Goal: Task Accomplishment & Management: Use online tool/utility

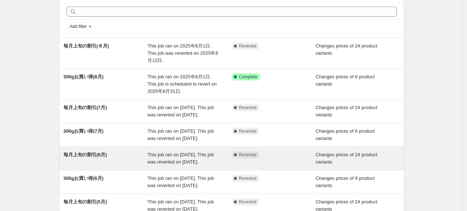
scroll to position [36, 0]
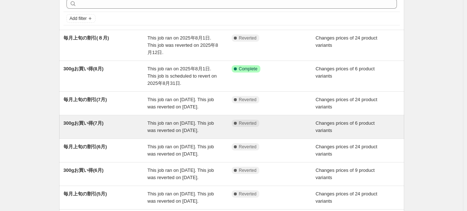
click at [87, 134] on div "300gお買い得(7月)" at bounding box center [106, 127] width 84 height 15
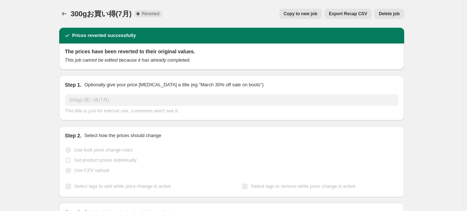
click at [306, 12] on span "Copy to new job" at bounding box center [300, 14] width 34 height 6
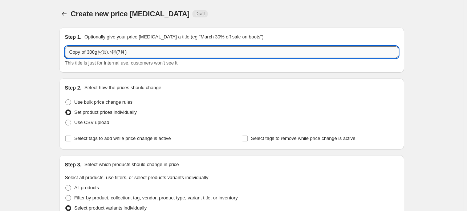
click at [123, 52] on input "Copy of 300gお買い得(7月)" at bounding box center [231, 52] width 333 height 12
click at [89, 51] on input "Copy of 300gお買い得(9月)" at bounding box center [231, 52] width 333 height 12
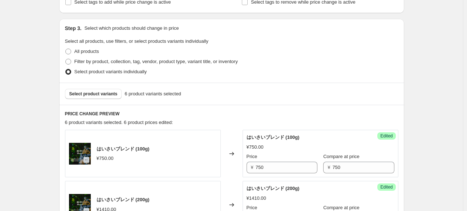
scroll to position [181, 0]
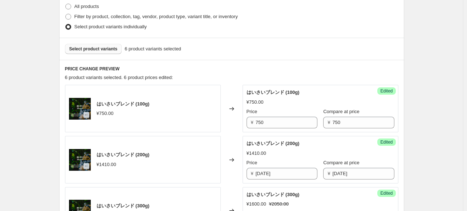
type input "300gお買い得(9月)"
click at [104, 50] on span "Select product variants" at bounding box center [93, 49] width 48 height 6
click at [102, 52] on button "Select product variants" at bounding box center [93, 49] width 57 height 10
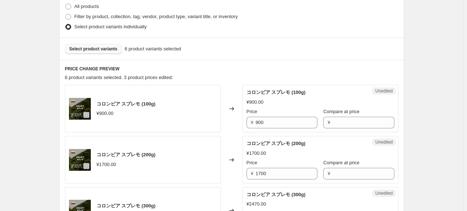
click at [90, 47] on span "Select product variants" at bounding box center [93, 49] width 48 height 6
click at [108, 48] on span "Select product variants" at bounding box center [93, 49] width 48 height 6
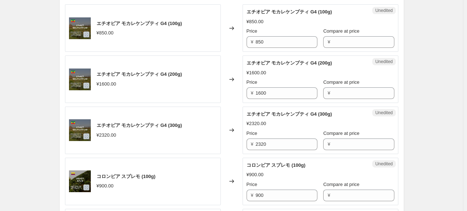
scroll to position [218, 0]
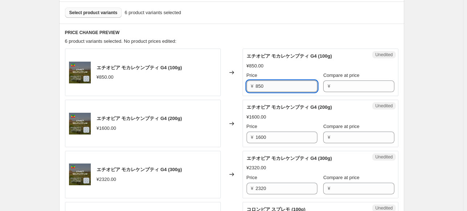
drag, startPoint x: 257, startPoint y: 85, endPoint x: 268, endPoint y: 86, distance: 10.9
click at [267, 86] on input "850" at bounding box center [286, 87] width 62 height 12
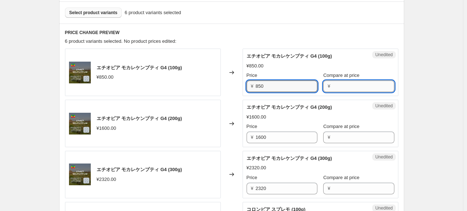
click at [332, 87] on input "Compare at price" at bounding box center [363, 87] width 62 height 12
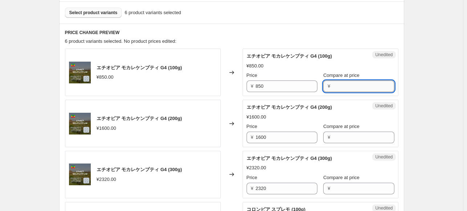
paste input "850"
type input "850"
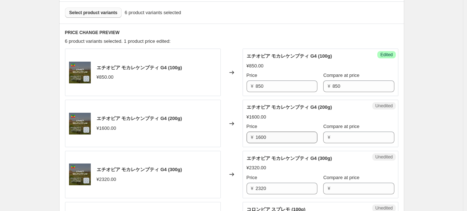
drag, startPoint x: 255, startPoint y: 135, endPoint x: 270, endPoint y: 135, distance: 14.9
click at [270, 135] on div "¥ [DATE]" at bounding box center [281, 138] width 71 height 12
drag, startPoint x: 258, startPoint y: 137, endPoint x: 269, endPoint y: 137, distance: 10.9
click at [269, 137] on input "1600" at bounding box center [286, 138] width 62 height 12
click at [334, 137] on input "Compare at price" at bounding box center [363, 138] width 62 height 12
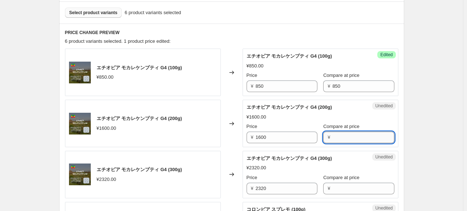
paste input "1600"
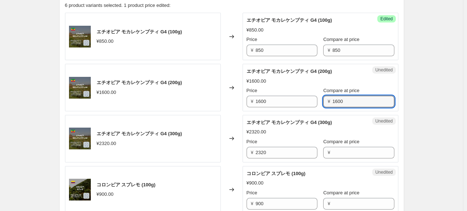
scroll to position [254, 0]
type input "1600"
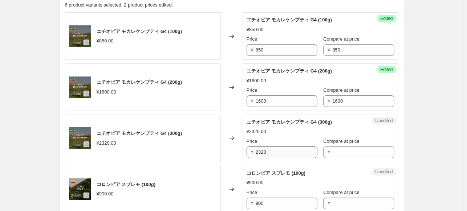
drag, startPoint x: 254, startPoint y: 148, endPoint x: 271, endPoint y: 148, distance: 17.1
click at [271, 148] on div "¥ 2320" at bounding box center [281, 153] width 71 height 12
drag, startPoint x: 261, startPoint y: 152, endPoint x: 268, endPoint y: 152, distance: 6.9
click at [268, 152] on div "¥ 2320" at bounding box center [281, 153] width 71 height 12
drag, startPoint x: 257, startPoint y: 151, endPoint x: 273, endPoint y: 151, distance: 15.2
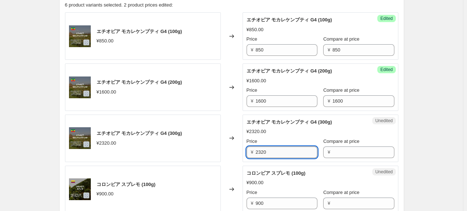
click at [273, 151] on input "2320" at bounding box center [286, 153] width 62 height 12
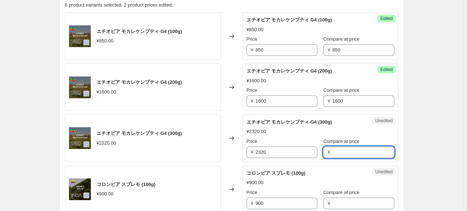
click at [335, 152] on input "Compare at price" at bounding box center [363, 153] width 62 height 12
paste input "2320"
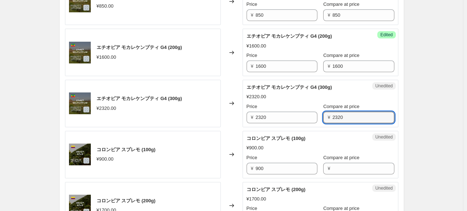
scroll to position [327, 0]
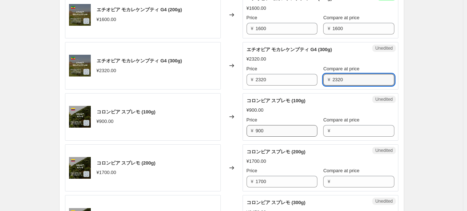
type input "2320"
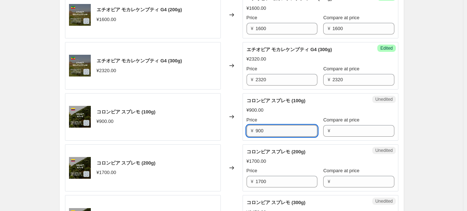
drag, startPoint x: 257, startPoint y: 129, endPoint x: 270, endPoint y: 129, distance: 13.1
click at [270, 129] on input "900" at bounding box center [286, 131] width 62 height 12
click at [338, 130] on input "Compare at price" at bounding box center [363, 131] width 62 height 12
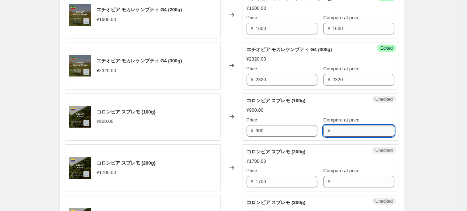
paste input "900"
type input "900"
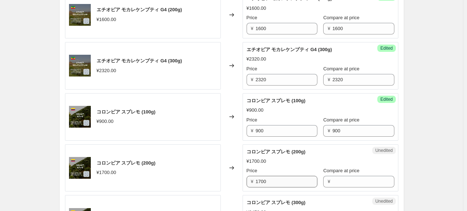
drag, startPoint x: 257, startPoint y: 181, endPoint x: 271, endPoint y: 181, distance: 14.2
click at [271, 181] on div "¥ [DATE]" at bounding box center [281, 182] width 71 height 12
drag, startPoint x: 255, startPoint y: 180, endPoint x: 266, endPoint y: 180, distance: 10.2
click at [266, 180] on div "¥ [DATE]" at bounding box center [281, 182] width 71 height 12
drag, startPoint x: 257, startPoint y: 181, endPoint x: 272, endPoint y: 181, distance: 15.2
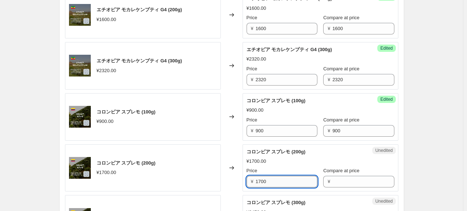
click at [272, 181] on input "1700" at bounding box center [286, 182] width 62 height 12
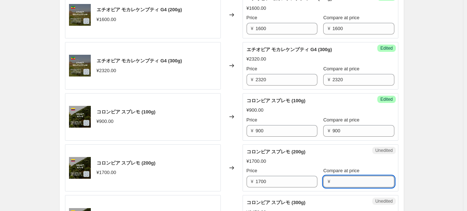
click at [332, 182] on input "Compare at price" at bounding box center [363, 182] width 62 height 12
paste input "1700"
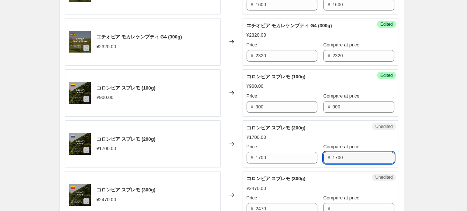
scroll to position [363, 0]
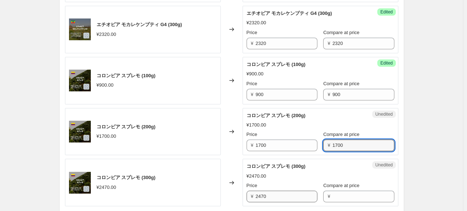
type input "1700"
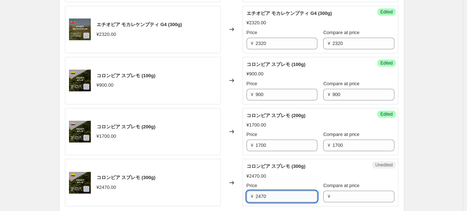
click at [259, 194] on input "2470" at bounding box center [286, 197] width 62 height 12
drag, startPoint x: 257, startPoint y: 194, endPoint x: 273, endPoint y: 194, distance: 16.0
click at [273, 194] on input "2470" at bounding box center [286, 197] width 62 height 12
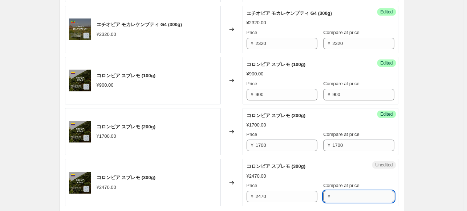
click at [332, 192] on input "Compare at price" at bounding box center [363, 197] width 62 height 12
paste input "2470"
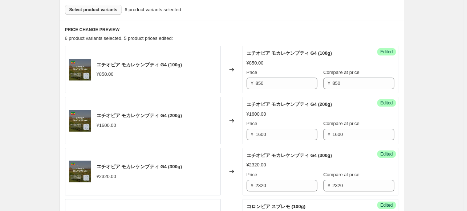
scroll to position [218, 0]
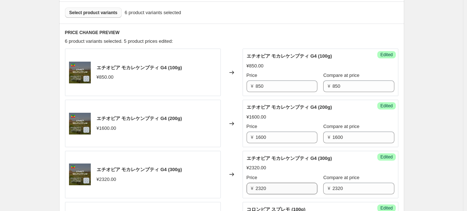
type input "2470"
click at [274, 185] on input "2320" at bounding box center [286, 189] width 62 height 12
type input "2"
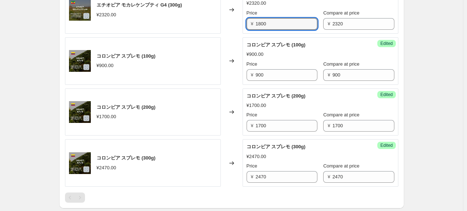
scroll to position [399, 0]
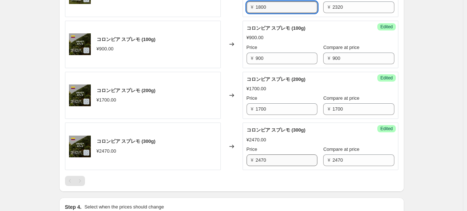
type input "1800"
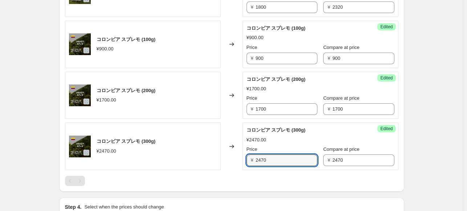
drag, startPoint x: 273, startPoint y: 159, endPoint x: 244, endPoint y: 163, distance: 29.1
click at [244, 163] on div "Success Edited コロンビア スプレモ (300g) ¥2470.00 Price ¥ 2470 Compare at price ¥ 2470" at bounding box center [320, 147] width 156 height 48
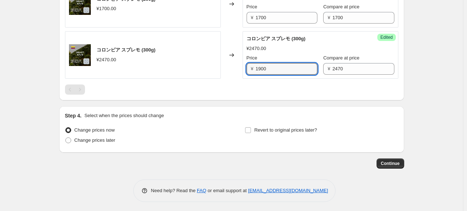
scroll to position [491, 0]
type input "1900"
click at [71, 138] on span at bounding box center [68, 140] width 6 height 6
click at [66, 138] on input "Change prices later" at bounding box center [65, 137] width 0 height 0
radio input "true"
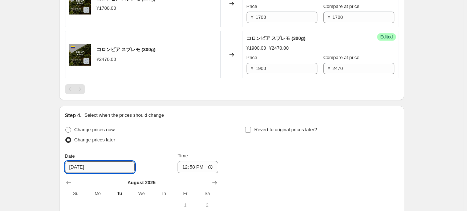
click at [103, 167] on input "[DATE]" at bounding box center [100, 167] width 70 height 12
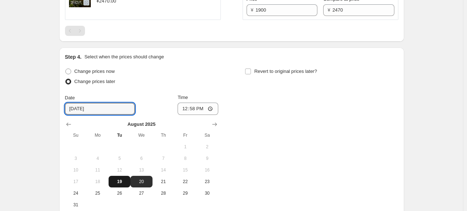
scroll to position [564, 0]
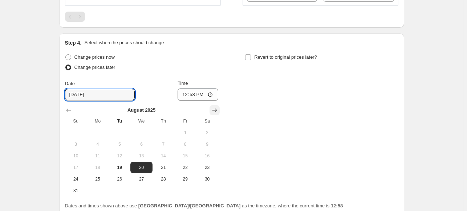
click at [214, 108] on icon "Show next month, September 2025" at bounding box center [214, 110] width 7 height 7
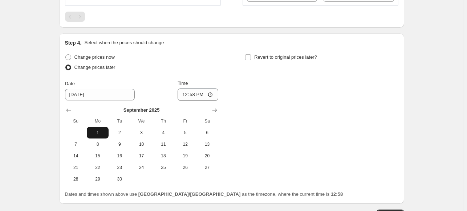
click at [99, 134] on span "1" at bounding box center [98, 133] width 16 height 6
type input "[DATE]"
click at [205, 96] on input "12:58" at bounding box center [197, 95] width 41 height 12
click at [218, 97] on input "12:58" at bounding box center [197, 95] width 41 height 12
click at [192, 93] on input "12:58" at bounding box center [197, 95] width 41 height 12
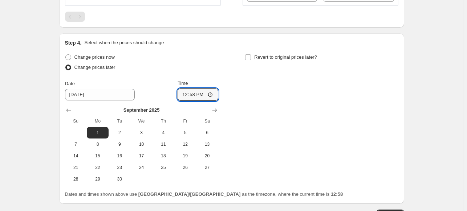
click at [204, 87] on div "Time 12:58" at bounding box center [197, 90] width 41 height 21
click at [203, 93] on input "12:58" at bounding box center [197, 95] width 41 height 12
click at [210, 93] on input "12:58" at bounding box center [197, 95] width 41 height 12
type input "00:00"
click at [260, 127] on div "Change prices now Change prices later Date [DATE] Time 00:00 [DATE] Su Mo Tu We…" at bounding box center [231, 118] width 333 height 133
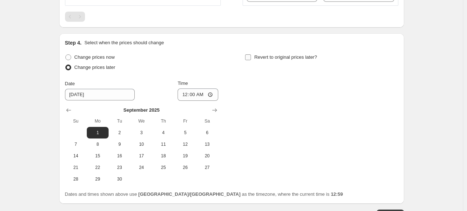
click at [251, 55] on input "Revert to original prices later?" at bounding box center [248, 57] width 6 height 6
checkbox input "true"
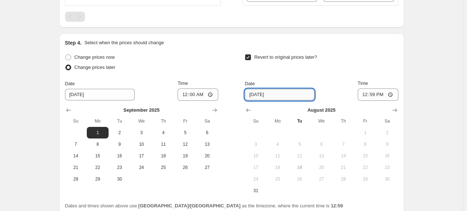
click at [292, 96] on input "[DATE]" at bounding box center [280, 95] width 70 height 12
click at [396, 108] on icon "Show next month, September 2025" at bounding box center [394, 110] width 7 height 7
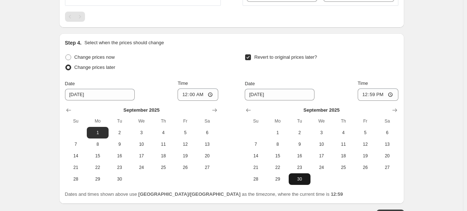
click at [302, 179] on span "30" at bounding box center [299, 179] width 16 height 6
type input "[DATE]"
click at [389, 92] on input "12:59" at bounding box center [377, 95] width 41 height 12
type input "23:59"
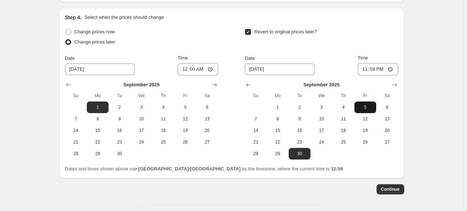
scroll to position [615, 0]
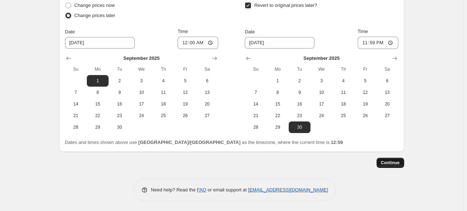
click at [385, 161] on span "Continue" at bounding box center [390, 163] width 19 height 6
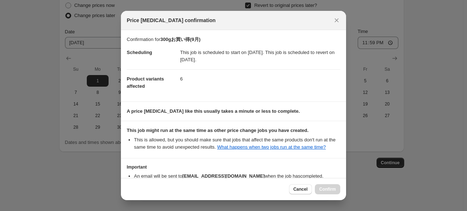
scroll to position [46, 0]
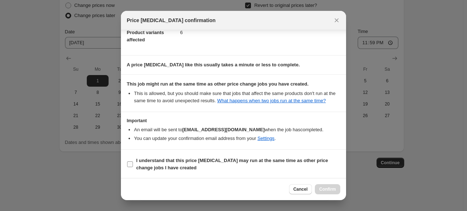
click at [130, 165] on input "I understand that this price [MEDICAL_DATA] may run at the same time as other p…" at bounding box center [130, 164] width 6 height 6
checkbox input "true"
click at [321, 187] on span "Confirm" at bounding box center [327, 190] width 17 height 6
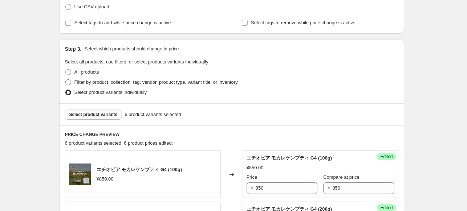
scroll to position [144, 0]
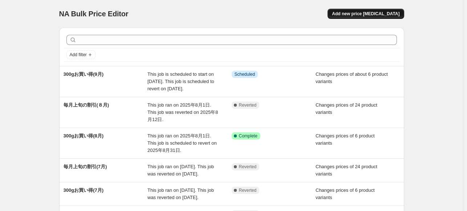
click at [369, 15] on span "Add new price [MEDICAL_DATA]" at bounding box center [365, 14] width 67 height 6
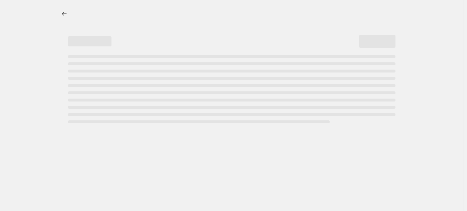
select select "percentage"
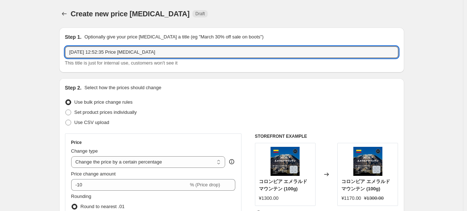
drag, startPoint x: 164, startPoint y: 49, endPoint x: 55, endPoint y: 52, distance: 108.9
type input "毎月上旬の割引(9月)"
click at [71, 114] on span at bounding box center [68, 113] width 6 height 6
click at [66, 110] on input "Set product prices individually" at bounding box center [65, 110] width 0 height 0
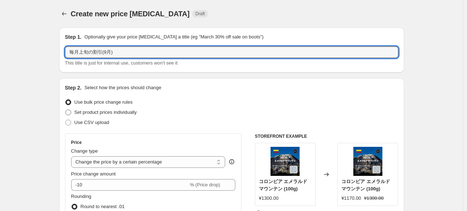
radio input "true"
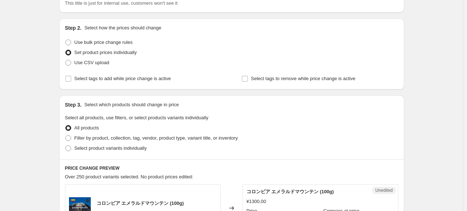
scroll to position [73, 0]
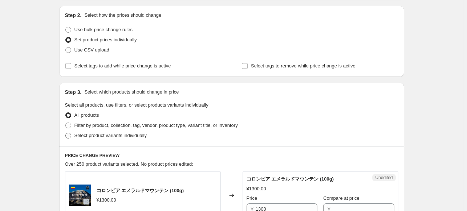
click at [73, 135] on label "Select product variants individually" at bounding box center [106, 136] width 82 height 10
click at [66, 133] on input "Select product variants individually" at bounding box center [65, 133] width 0 height 0
radio input "true"
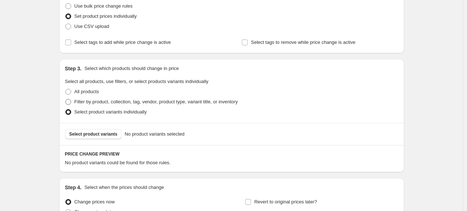
scroll to position [145, 0]
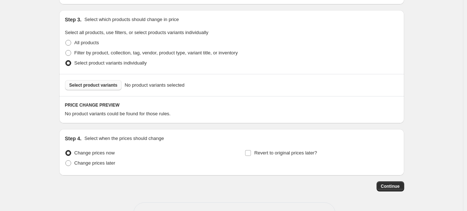
click at [97, 84] on span "Select product variants" at bounding box center [93, 85] width 48 height 6
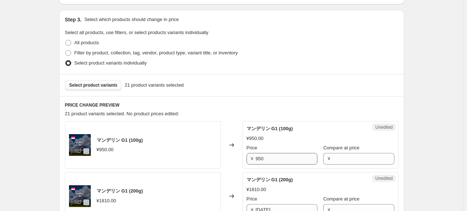
drag, startPoint x: 255, startPoint y: 159, endPoint x: 265, endPoint y: 159, distance: 10.2
click at [265, 159] on div "¥ 950" at bounding box center [281, 159] width 71 height 12
drag, startPoint x: 258, startPoint y: 157, endPoint x: 268, endPoint y: 157, distance: 10.2
click at [268, 157] on input "950" at bounding box center [286, 159] width 62 height 12
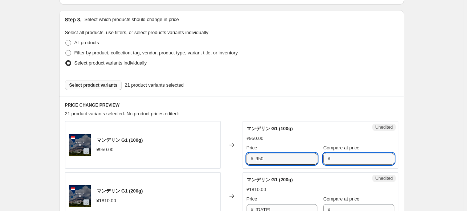
click at [337, 159] on input "Compare at price" at bounding box center [363, 159] width 62 height 12
paste input "950"
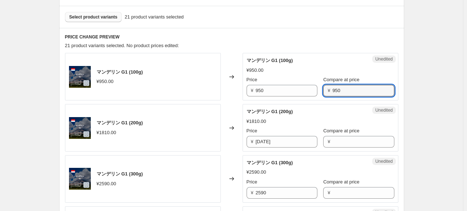
scroll to position [218, 0]
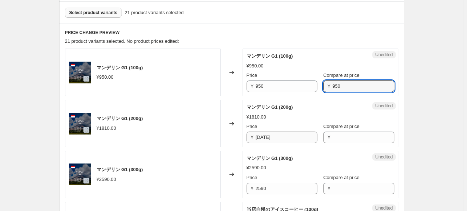
type input "950"
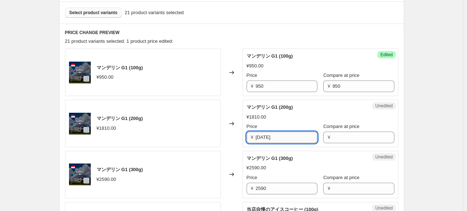
drag, startPoint x: 257, startPoint y: 138, endPoint x: 274, endPoint y: 136, distance: 17.2
click at [274, 136] on input "[DATE]" at bounding box center [286, 138] width 62 height 12
click at [332, 135] on input "Compare at price" at bounding box center [363, 138] width 62 height 12
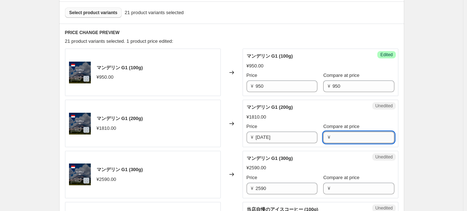
paste input "[DATE]"
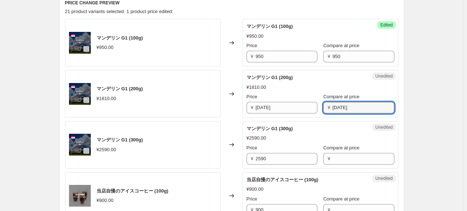
scroll to position [290, 0]
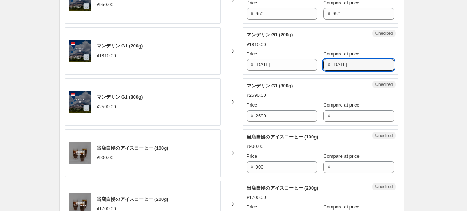
type input "[DATE]"
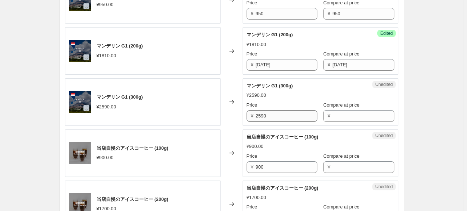
drag, startPoint x: 255, startPoint y: 116, endPoint x: 273, endPoint y: 115, distance: 17.1
click at [273, 115] on div "¥ 2590" at bounding box center [281, 116] width 71 height 12
drag, startPoint x: 257, startPoint y: 115, endPoint x: 271, endPoint y: 115, distance: 14.2
click at [271, 115] on div "¥ 2590" at bounding box center [281, 116] width 71 height 12
click at [257, 116] on div "¥ 2590" at bounding box center [281, 116] width 71 height 12
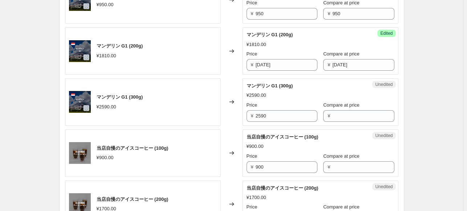
click at [255, 116] on div "¥ 2590" at bounding box center [281, 116] width 71 height 12
drag, startPoint x: 255, startPoint y: 116, endPoint x: 263, endPoint y: 115, distance: 8.0
click at [263, 115] on div "¥ 2590" at bounding box center [281, 116] width 71 height 12
click at [253, 113] on span "¥" at bounding box center [252, 115] width 3 height 5
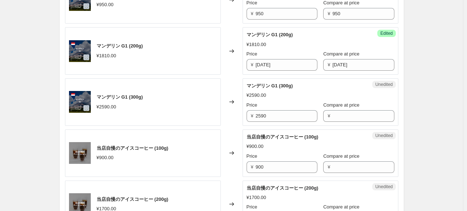
click at [256, 114] on div "¥ 2590" at bounding box center [281, 116] width 71 height 12
drag, startPoint x: 257, startPoint y: 115, endPoint x: 273, endPoint y: 115, distance: 16.0
click at [273, 115] on input "2590" at bounding box center [286, 116] width 62 height 12
click at [351, 115] on input "Compare at price" at bounding box center [363, 116] width 62 height 12
paste input "2590"
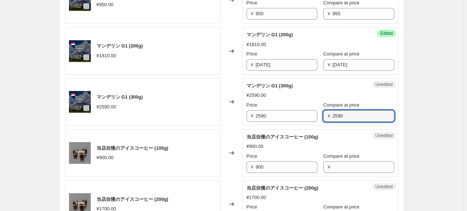
type input "2590"
drag, startPoint x: 256, startPoint y: 165, endPoint x: 266, endPoint y: 164, distance: 9.9
click at [266, 164] on div "¥ 900" at bounding box center [281, 167] width 71 height 12
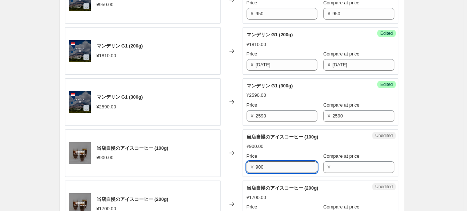
drag, startPoint x: 257, startPoint y: 164, endPoint x: 266, endPoint y: 164, distance: 9.4
click at [266, 164] on input "900" at bounding box center [286, 167] width 62 height 12
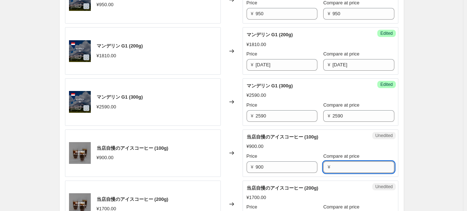
click at [332, 165] on input "Compare at price" at bounding box center [363, 167] width 62 height 12
paste input "900"
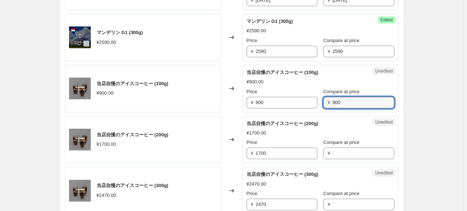
scroll to position [399, 0]
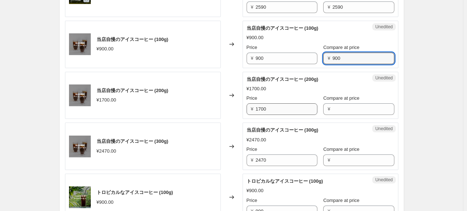
type input "900"
click at [258, 108] on input "1700" at bounding box center [286, 109] width 62 height 12
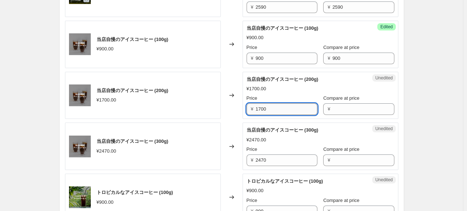
drag, startPoint x: 258, startPoint y: 108, endPoint x: 279, endPoint y: 108, distance: 21.8
click at [279, 108] on input "1700" at bounding box center [286, 109] width 62 height 12
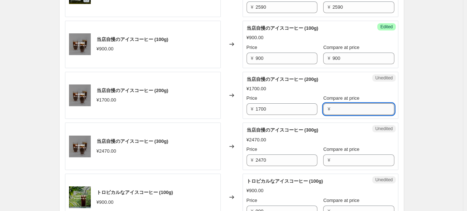
click at [332, 104] on input "Compare at price" at bounding box center [363, 109] width 62 height 12
paste input "1700"
type input "1700"
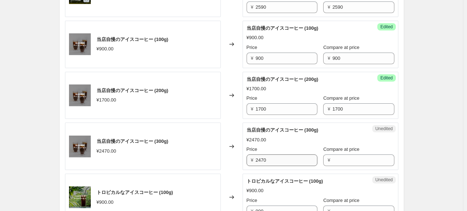
drag, startPoint x: 256, startPoint y: 158, endPoint x: 268, endPoint y: 157, distance: 12.1
click at [268, 157] on div "¥ 2470" at bounding box center [281, 161] width 71 height 12
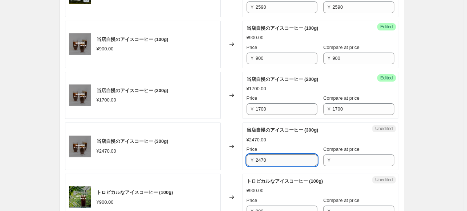
drag, startPoint x: 257, startPoint y: 158, endPoint x: 272, endPoint y: 158, distance: 15.2
click at [272, 158] on input "2470" at bounding box center [286, 161] width 62 height 12
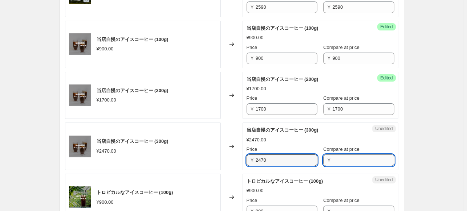
click at [335, 160] on input "Compare at price" at bounding box center [363, 161] width 62 height 12
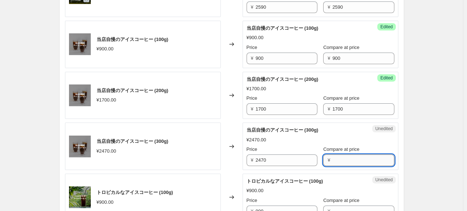
paste input "2470"
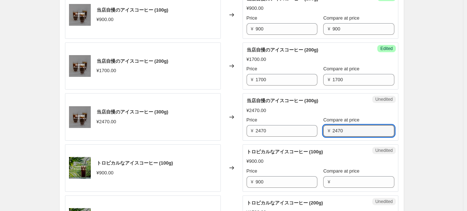
scroll to position [472, 0]
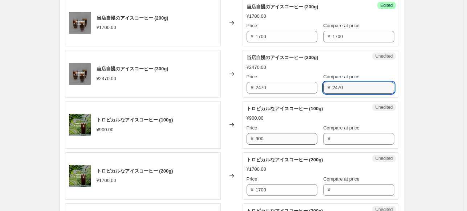
type input "2470"
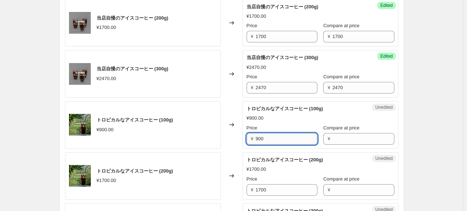
click at [259, 139] on input "900" at bounding box center [286, 139] width 62 height 12
drag, startPoint x: 257, startPoint y: 136, endPoint x: 270, endPoint y: 136, distance: 13.1
click at [270, 136] on input "900" at bounding box center [286, 139] width 62 height 12
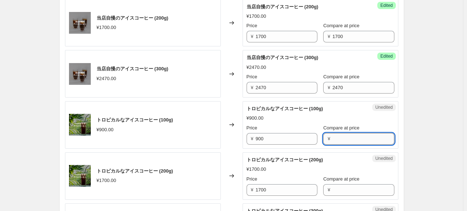
click at [335, 139] on input "Compare at price" at bounding box center [363, 139] width 62 height 12
paste input "900"
click at [335, 139] on input "900" at bounding box center [363, 139] width 62 height 12
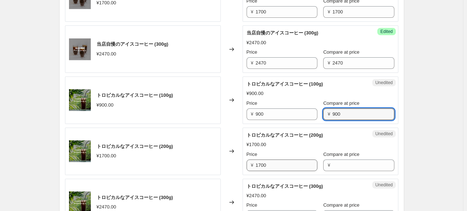
scroll to position [508, 0]
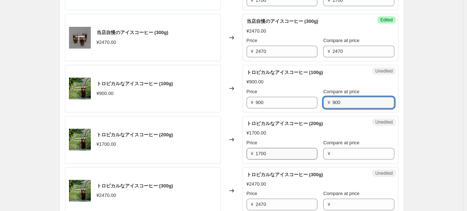
type input "900"
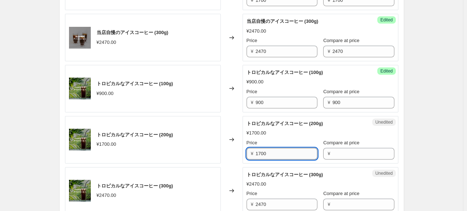
drag, startPoint x: 257, startPoint y: 153, endPoint x: 271, endPoint y: 153, distance: 14.5
click at [271, 153] on input "1700" at bounding box center [286, 154] width 62 height 12
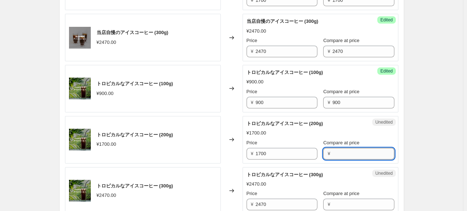
click at [332, 150] on input "Compare at price" at bounding box center [363, 154] width 62 height 12
paste input "1700"
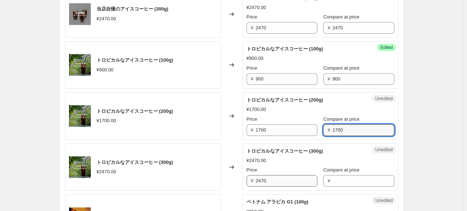
scroll to position [544, 0]
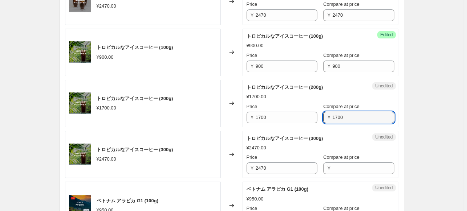
type input "1700"
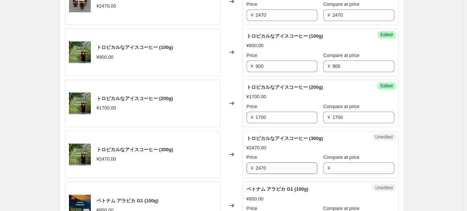
drag, startPoint x: 254, startPoint y: 166, endPoint x: 268, endPoint y: 166, distance: 14.5
click at [268, 166] on div "¥ 2470" at bounding box center [281, 169] width 71 height 12
drag, startPoint x: 258, startPoint y: 168, endPoint x: 273, endPoint y: 168, distance: 14.9
click at [273, 168] on input "2470" at bounding box center [286, 169] width 62 height 12
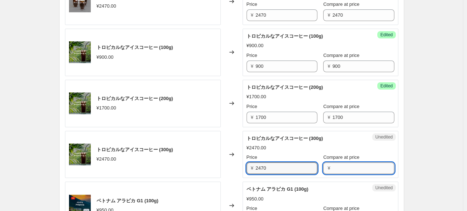
click at [332, 166] on input "Compare at price" at bounding box center [363, 169] width 62 height 12
paste input "2470"
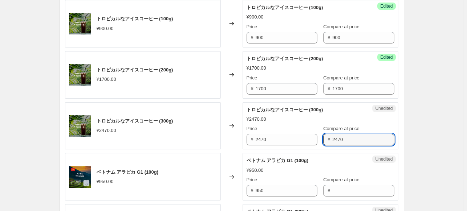
scroll to position [617, 0]
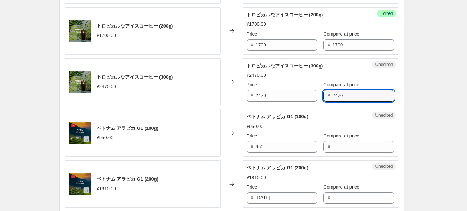
type input "2470"
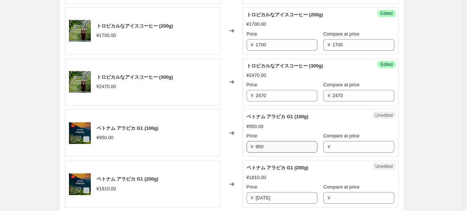
drag, startPoint x: 256, startPoint y: 145, endPoint x: 271, endPoint y: 145, distance: 15.2
click at [271, 145] on div "¥ 950" at bounding box center [281, 147] width 71 height 12
drag, startPoint x: 257, startPoint y: 145, endPoint x: 267, endPoint y: 145, distance: 10.9
click at [267, 145] on div "¥ 950" at bounding box center [281, 147] width 71 height 12
drag, startPoint x: 258, startPoint y: 144, endPoint x: 269, endPoint y: 144, distance: 10.9
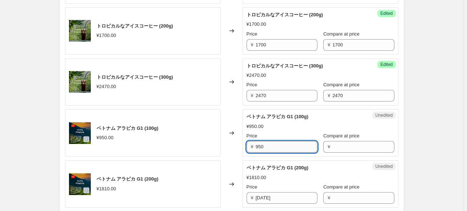
click at [269, 144] on input "950" at bounding box center [286, 147] width 62 height 12
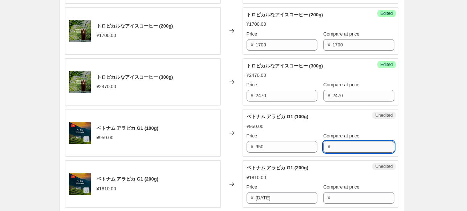
click at [332, 144] on input "Compare at price" at bounding box center [363, 147] width 62 height 12
paste input "950"
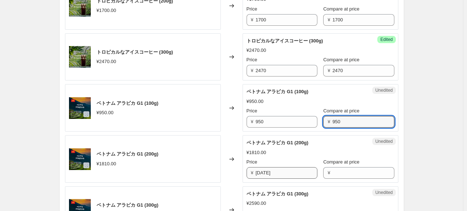
scroll to position [653, 0]
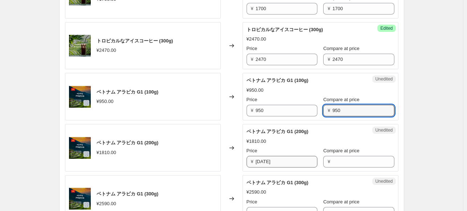
type input "950"
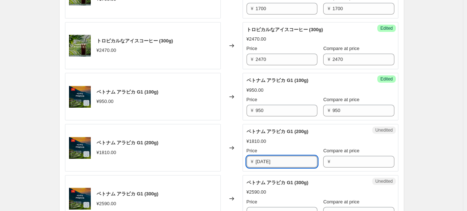
drag, startPoint x: 257, startPoint y: 160, endPoint x: 271, endPoint y: 160, distance: 13.8
click at [271, 160] on input "[DATE]" at bounding box center [286, 162] width 62 height 12
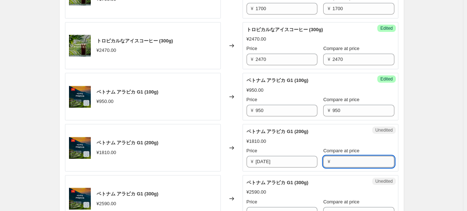
click at [332, 162] on input "Compare at price" at bounding box center [363, 162] width 62 height 12
paste input "[DATE]"
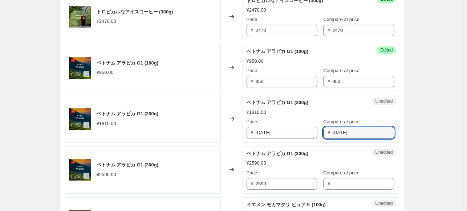
scroll to position [726, 0]
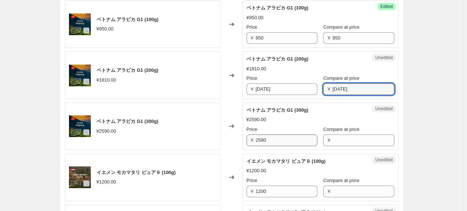
type input "[DATE]"
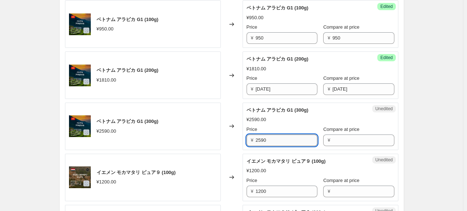
drag, startPoint x: 258, startPoint y: 139, endPoint x: 267, endPoint y: 139, distance: 9.4
click at [267, 139] on input "2590" at bounding box center [286, 141] width 62 height 12
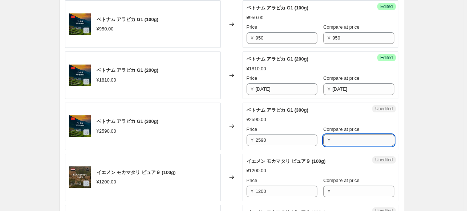
click at [332, 140] on input "Compare at price" at bounding box center [363, 141] width 62 height 12
paste input "2590"
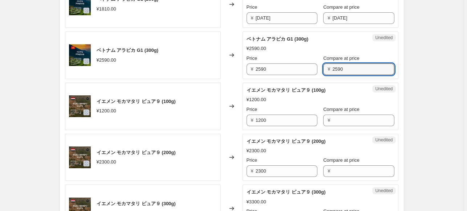
scroll to position [798, 0]
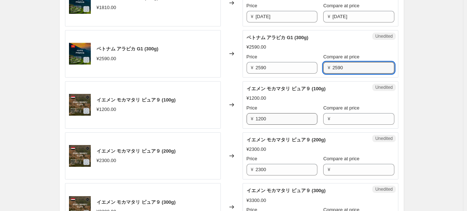
type input "2590"
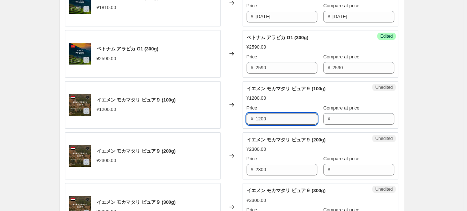
drag, startPoint x: 257, startPoint y: 116, endPoint x: 268, endPoint y: 115, distance: 10.9
click at [268, 115] on input "1200" at bounding box center [286, 119] width 62 height 12
click at [334, 116] on input "Compare at price" at bounding box center [363, 119] width 62 height 12
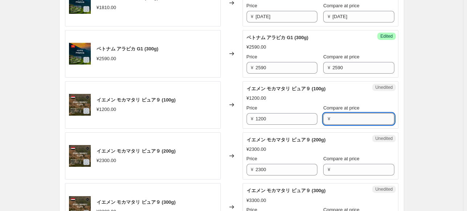
paste input "1200"
type input "1200"
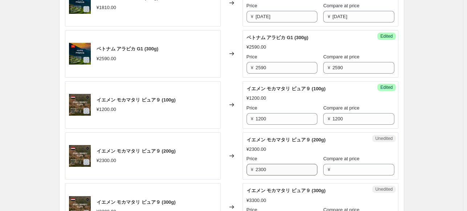
drag, startPoint x: 257, startPoint y: 168, endPoint x: 271, endPoint y: 167, distance: 14.6
click at [273, 167] on div "¥ 2300" at bounding box center [281, 170] width 71 height 12
drag, startPoint x: 258, startPoint y: 167, endPoint x: 273, endPoint y: 167, distance: 14.9
click at [272, 167] on input "2300" at bounding box center [286, 170] width 62 height 12
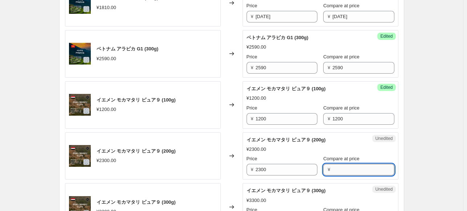
click at [332, 167] on input "Compare at price" at bounding box center [363, 170] width 62 height 12
paste input "2300"
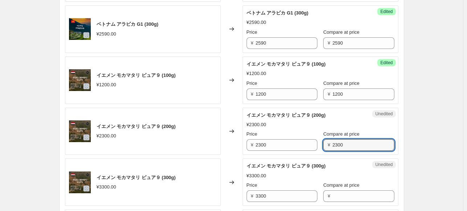
scroll to position [835, 0]
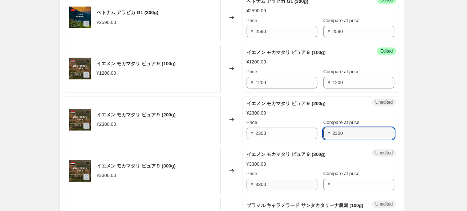
type input "2300"
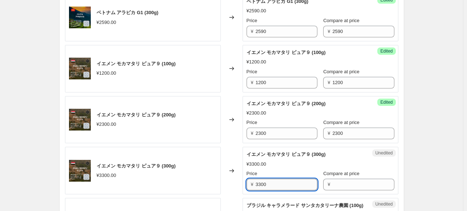
drag, startPoint x: 257, startPoint y: 181, endPoint x: 270, endPoint y: 181, distance: 12.7
click at [270, 181] on input "3300" at bounding box center [286, 185] width 62 height 12
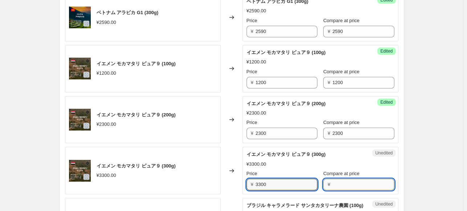
click at [340, 179] on input "Compare at price" at bounding box center [363, 185] width 62 height 12
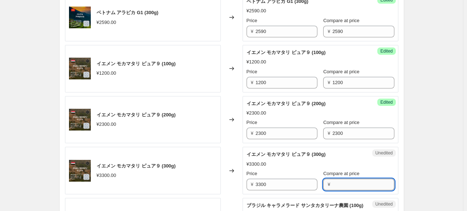
paste input "3300"
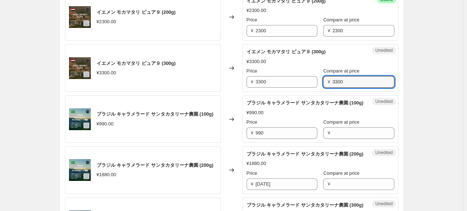
scroll to position [943, 0]
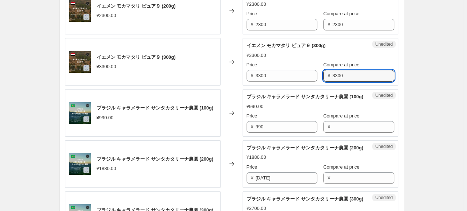
type input "3300"
drag, startPoint x: 256, startPoint y: 132, endPoint x: 262, endPoint y: 132, distance: 5.8
click at [262, 132] on div "¥ 990" at bounding box center [281, 127] width 71 height 12
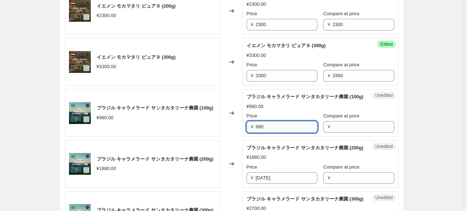
drag, startPoint x: 257, startPoint y: 130, endPoint x: 269, endPoint y: 130, distance: 11.3
click at [269, 130] on input "990" at bounding box center [286, 127] width 62 height 12
click at [332, 132] on input "Compare at price" at bounding box center [363, 127] width 62 height 12
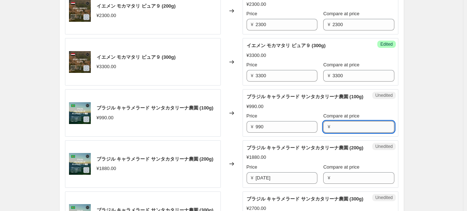
paste input "990"
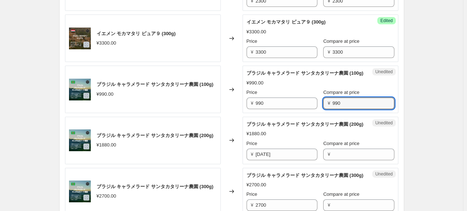
scroll to position [980, 0]
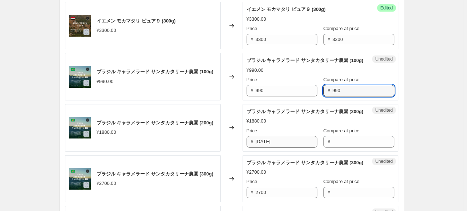
type input "990"
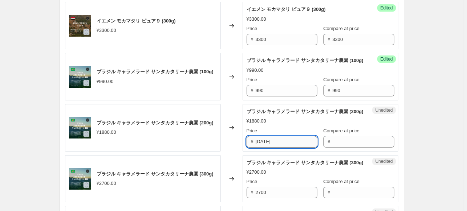
drag, startPoint x: 257, startPoint y: 154, endPoint x: 271, endPoint y: 153, distance: 13.5
click at [271, 148] on input "[DATE]" at bounding box center [286, 142] width 62 height 12
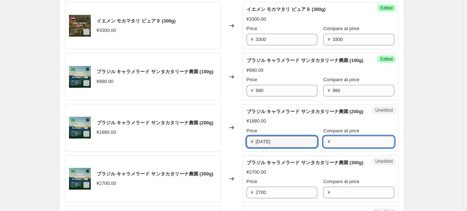
click at [332, 148] on input "Compare at price" at bounding box center [363, 142] width 62 height 12
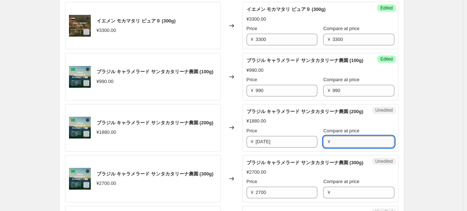
paste input "[DATE]"
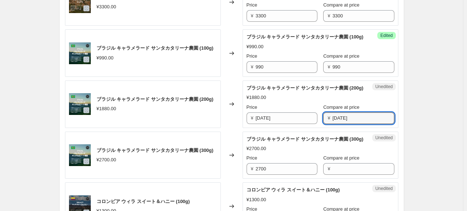
scroll to position [1016, 0]
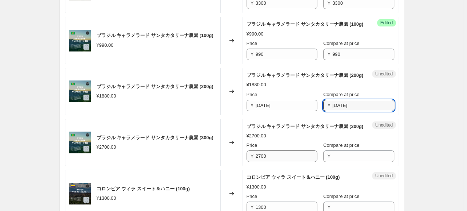
type input "[DATE]"
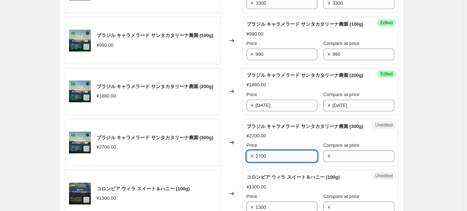
drag, startPoint x: 257, startPoint y: 175, endPoint x: 270, endPoint y: 175, distance: 12.7
click at [270, 162] on input "2700" at bounding box center [286, 157] width 62 height 12
click at [338, 162] on input "Compare at price" at bounding box center [363, 157] width 62 height 12
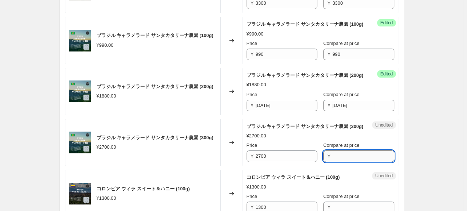
paste input "2700"
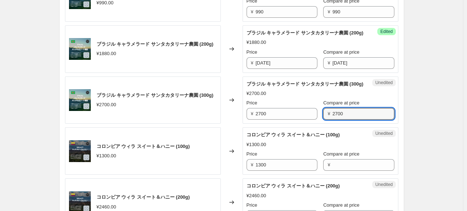
scroll to position [1089, 0]
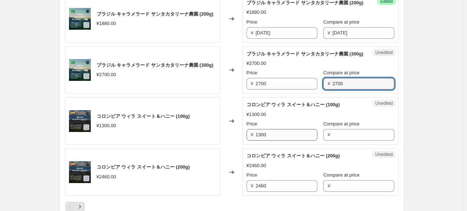
type input "2700"
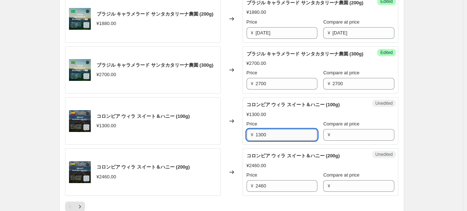
drag, startPoint x: 258, startPoint y: 155, endPoint x: 273, endPoint y: 155, distance: 15.2
click at [273, 141] on input "1300" at bounding box center [286, 135] width 62 height 12
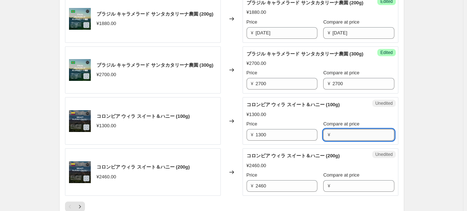
click at [332, 141] on input "Compare at price" at bounding box center [363, 135] width 62 height 12
paste input "1300"
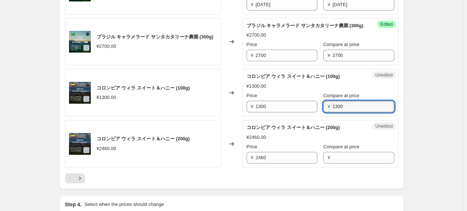
scroll to position [1161, 0]
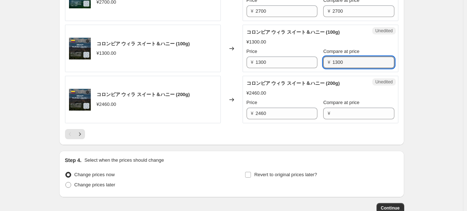
type input "1300"
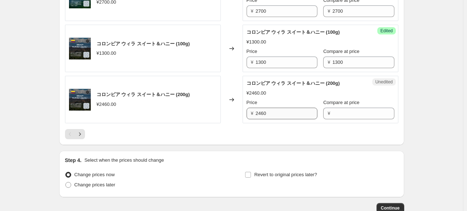
drag, startPoint x: 257, startPoint y: 132, endPoint x: 271, endPoint y: 132, distance: 14.2
click at [271, 119] on div "¥ 2460" at bounding box center [281, 114] width 71 height 12
drag, startPoint x: 258, startPoint y: 131, endPoint x: 269, endPoint y: 131, distance: 11.2
click at [269, 119] on input "2460" at bounding box center [286, 114] width 62 height 12
click at [325, 119] on div "¥" at bounding box center [358, 114] width 71 height 12
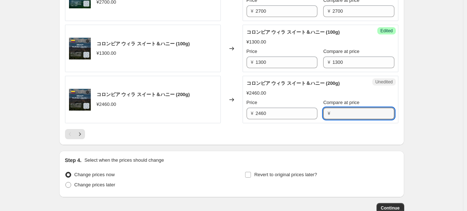
paste input "2460"
type input "2460"
click at [82, 138] on icon "Next" at bounding box center [79, 134] width 7 height 7
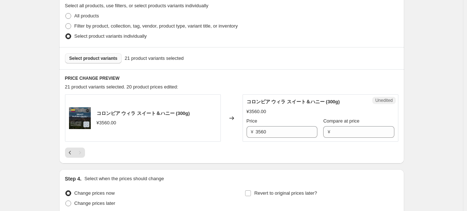
scroll to position [200, 0]
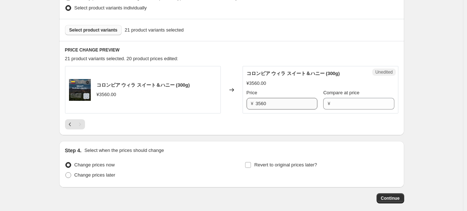
drag, startPoint x: 255, startPoint y: 101, endPoint x: 265, endPoint y: 100, distance: 10.2
click at [265, 100] on div "¥ 3560" at bounding box center [281, 104] width 71 height 12
drag, startPoint x: 255, startPoint y: 101, endPoint x: 269, endPoint y: 101, distance: 13.4
click at [269, 101] on div "¥ 3560" at bounding box center [281, 104] width 71 height 12
drag, startPoint x: 258, startPoint y: 103, endPoint x: 270, endPoint y: 103, distance: 11.6
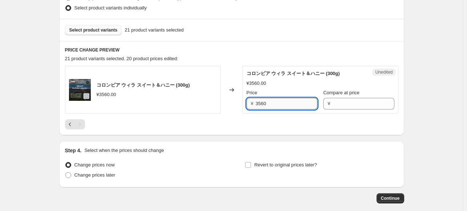
click at [270, 103] on input "3560" at bounding box center [286, 104] width 62 height 12
click at [255, 103] on div "¥ 3560" at bounding box center [281, 104] width 71 height 12
drag, startPoint x: 255, startPoint y: 103, endPoint x: 327, endPoint y: 102, distance: 71.1
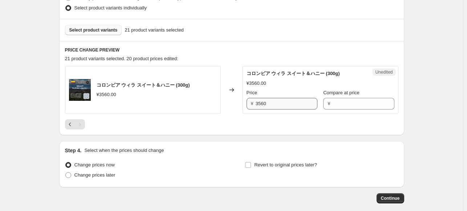
click at [271, 102] on div "¥ 3560" at bounding box center [281, 104] width 71 height 12
click at [335, 100] on input "Compare at price" at bounding box center [363, 104] width 62 height 12
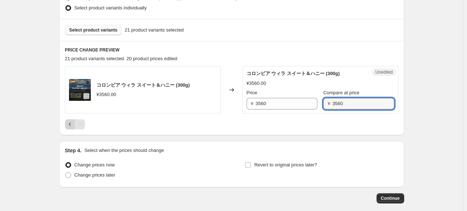
type input "3560"
click at [74, 125] on icon "Previous" at bounding box center [69, 124] width 7 height 7
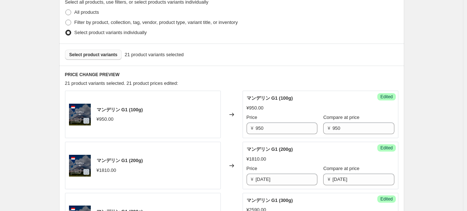
scroll to position [164, 0]
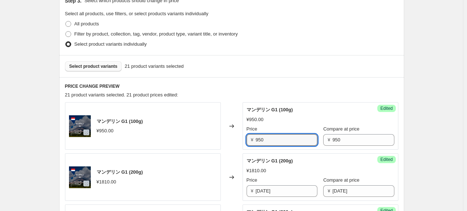
drag, startPoint x: 268, startPoint y: 141, endPoint x: 245, endPoint y: 141, distance: 22.5
click at [245, 141] on div "Success Edited マンデリン G1 (100g) ¥950.00 Price ¥ 950 Compare at price ¥ 950" at bounding box center [320, 126] width 156 height 48
type input "750"
click at [273, 190] on input "[DATE]" at bounding box center [286, 191] width 62 height 12
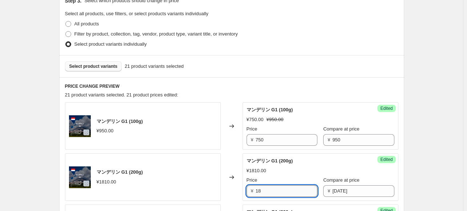
type input "1"
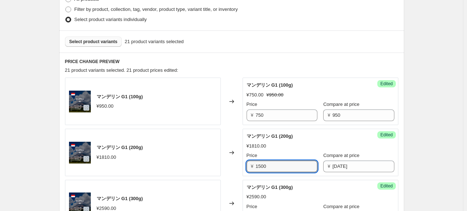
scroll to position [200, 0]
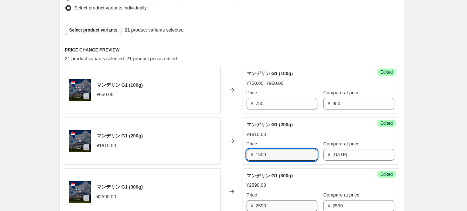
type input "1500"
click at [271, 204] on input "2590" at bounding box center [286, 206] width 62 height 12
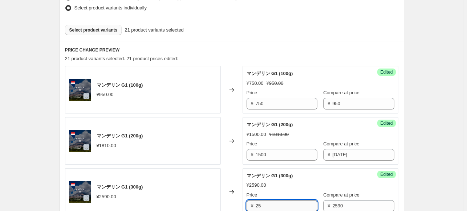
type input "2"
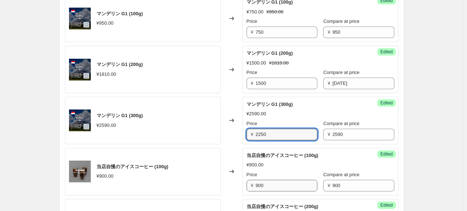
scroll to position [273, 0]
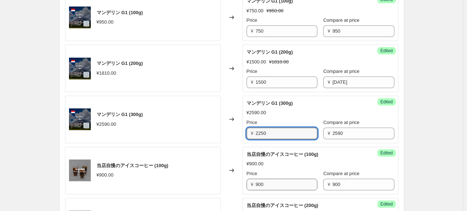
type input "2250"
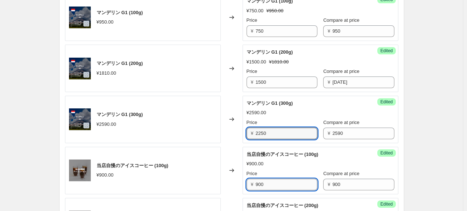
click at [269, 181] on input "900" at bounding box center [286, 185] width 62 height 12
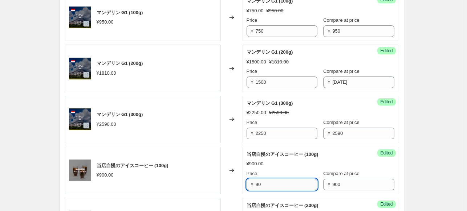
type input "9"
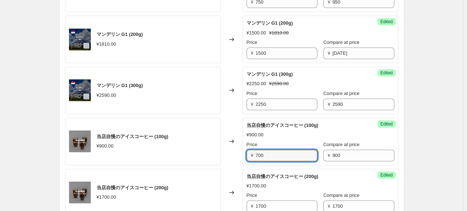
scroll to position [345, 0]
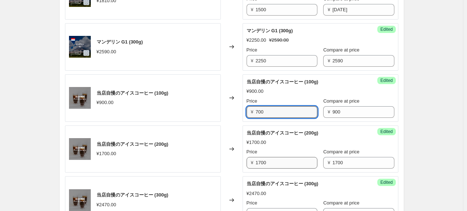
type input "700"
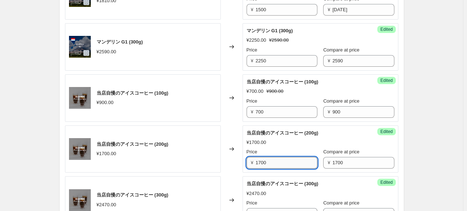
click at [273, 158] on input "1700" at bounding box center [286, 163] width 62 height 12
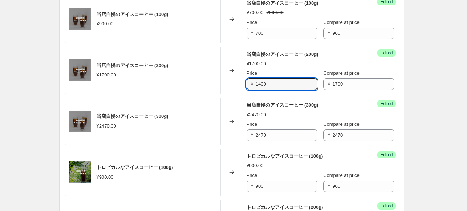
scroll to position [454, 0]
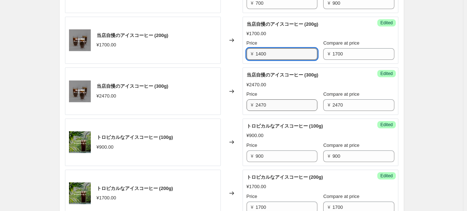
type input "1400"
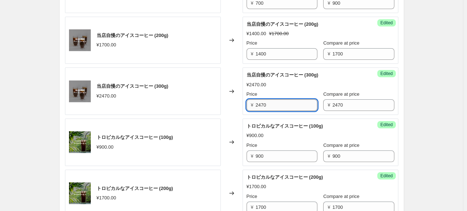
click at [273, 101] on input "2470" at bounding box center [286, 105] width 62 height 12
type input "2100"
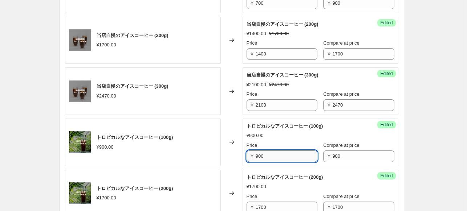
click at [270, 158] on input "900" at bounding box center [286, 157] width 62 height 12
type input "9"
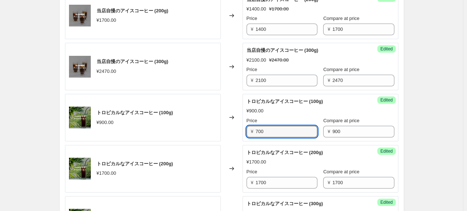
scroll to position [491, 0]
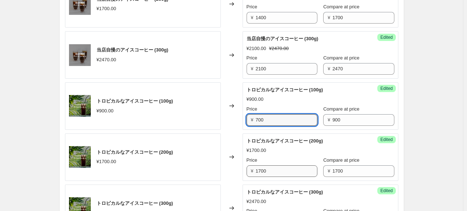
type input "700"
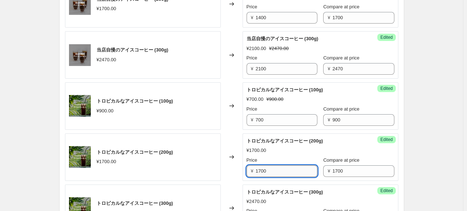
click at [269, 169] on input "1700" at bounding box center [286, 171] width 62 height 12
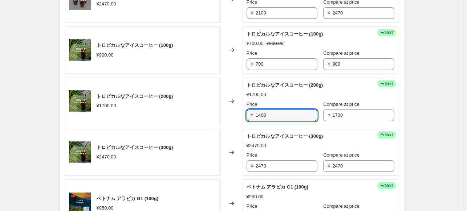
scroll to position [563, 0]
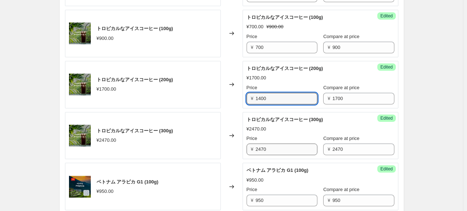
type input "1400"
click at [274, 150] on input "2470" at bounding box center [286, 150] width 62 height 12
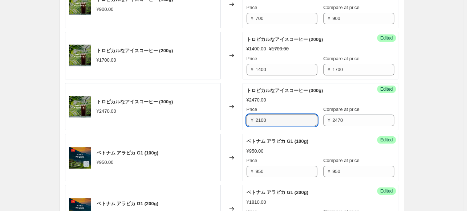
scroll to position [599, 0]
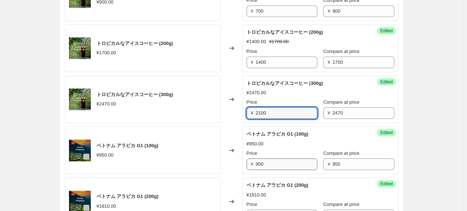
type input "2100"
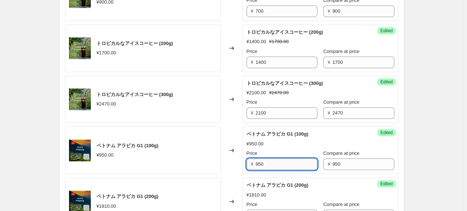
click at [267, 162] on input "950" at bounding box center [286, 165] width 62 height 12
type input "9"
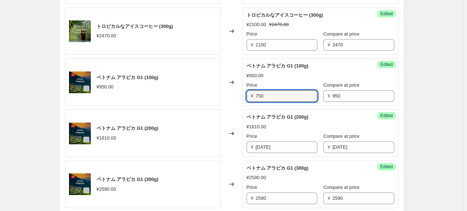
scroll to position [672, 0]
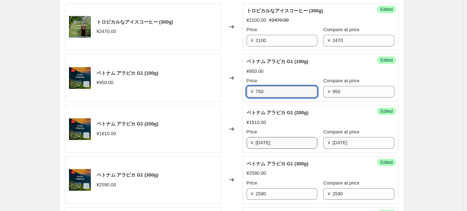
type input "750"
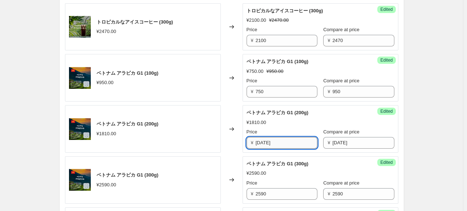
click at [279, 139] on input "[DATE]" at bounding box center [286, 143] width 62 height 12
type input "1"
type input "1500"
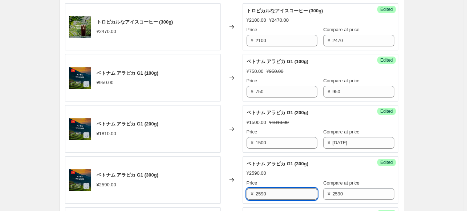
click at [272, 196] on input "2590" at bounding box center [286, 194] width 62 height 12
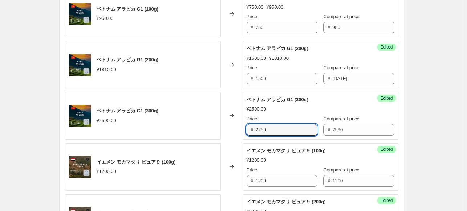
scroll to position [745, 0]
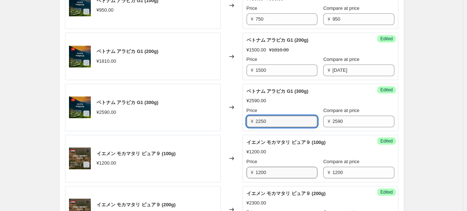
type input "2250"
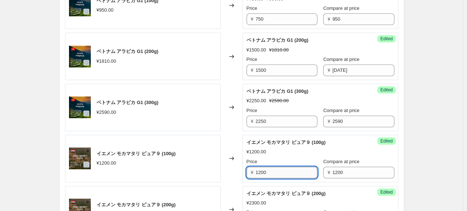
click at [274, 175] on input "1200" at bounding box center [286, 173] width 62 height 12
type input "1"
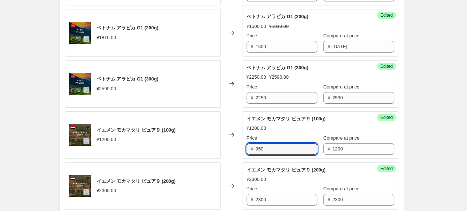
scroll to position [781, 0]
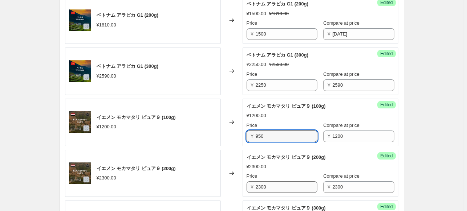
type input "950"
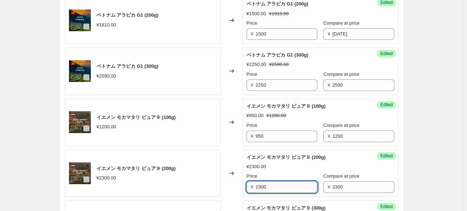
click at [282, 183] on input "2300" at bounding box center [286, 187] width 62 height 12
type input "2"
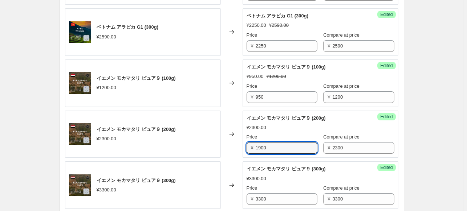
scroll to position [853, 0]
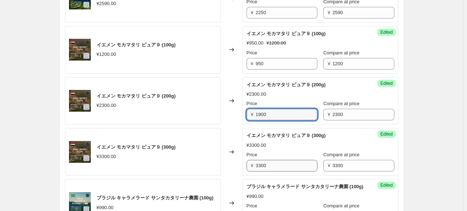
type input "1900"
click at [272, 166] on input "3300" at bounding box center [286, 166] width 62 height 12
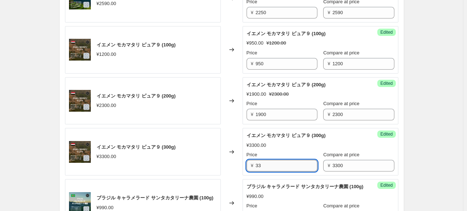
type input "3"
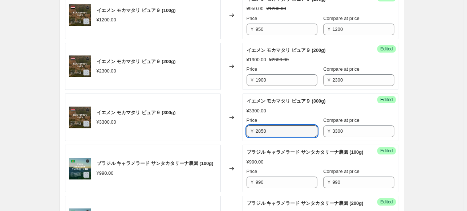
scroll to position [926, 0]
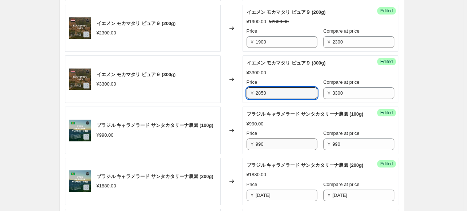
type input "2850"
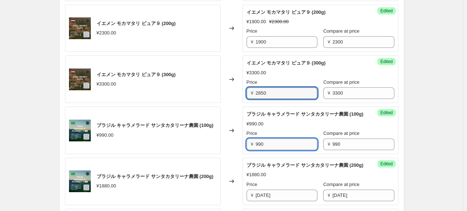
click at [271, 150] on input "990" at bounding box center [286, 145] width 62 height 12
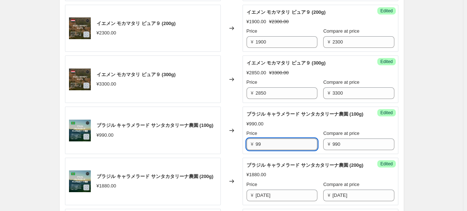
type input "9"
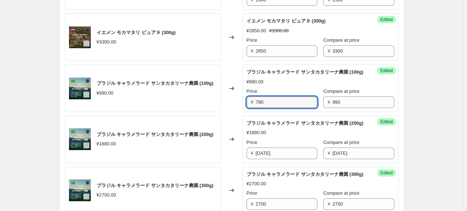
scroll to position [999, 0]
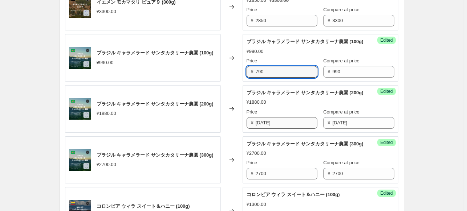
type input "790"
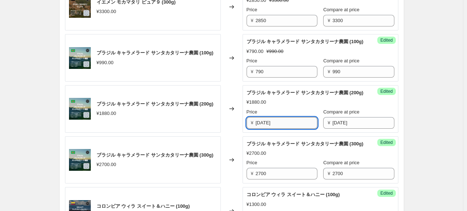
click at [272, 129] on input "[DATE]" at bounding box center [286, 123] width 62 height 12
type input "1"
type input "1580"
click at [283, 180] on input "2700" at bounding box center [286, 174] width 62 height 12
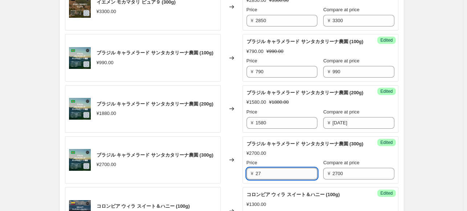
type input "2"
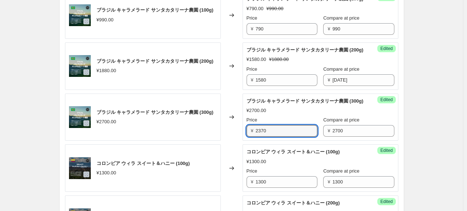
scroll to position [1071, 0]
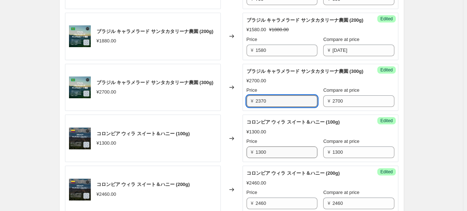
type input "2370"
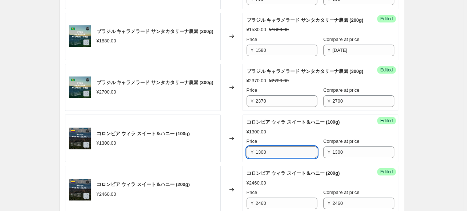
click at [286, 158] on input "1300" at bounding box center [286, 153] width 62 height 12
drag, startPoint x: 277, startPoint y: 171, endPoint x: 249, endPoint y: 175, distance: 28.9
click at [249, 158] on div "¥ [DATE]" at bounding box center [281, 153] width 71 height 12
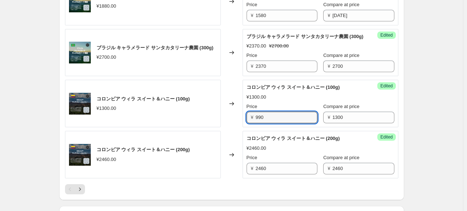
scroll to position [1144, 0]
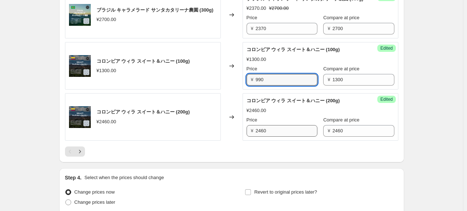
type input "990"
click at [274, 137] on input "2460" at bounding box center [286, 131] width 62 height 12
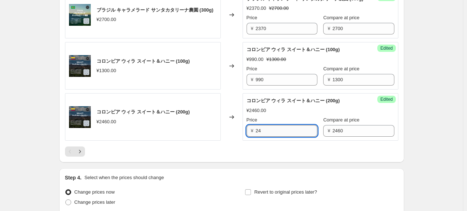
type input "2"
type input "[DATE]"
click at [81, 155] on icon "Next" at bounding box center [79, 151] width 7 height 7
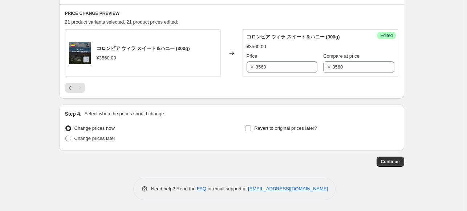
scroll to position [237, 0]
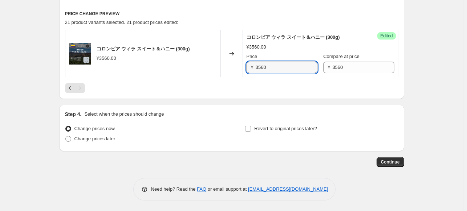
drag, startPoint x: 272, startPoint y: 67, endPoint x: 229, endPoint y: 70, distance: 42.9
click at [229, 70] on div "コロンビア ウィラ スイート＆ハニー (300g) ¥3560.00 Changed to Success Edited コロンビア ウィラ スイート＆ハニー…" at bounding box center [231, 54] width 333 height 48
type input "2970"
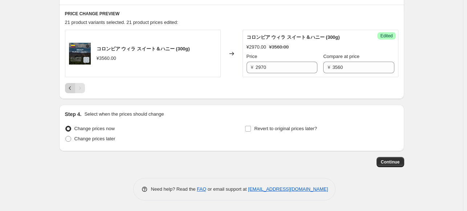
click at [71, 87] on icon "Previous" at bounding box center [69, 88] width 7 height 7
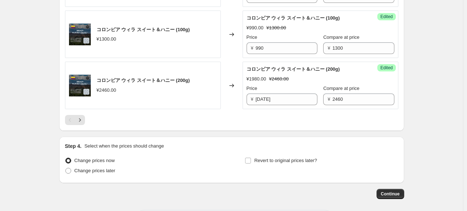
scroll to position [1180, 0]
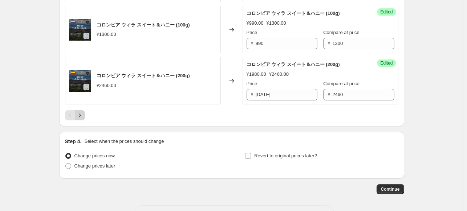
click at [81, 119] on icon "Next" at bounding box center [79, 115] width 7 height 7
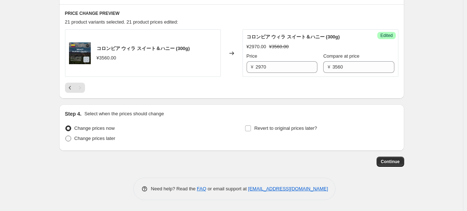
scroll to position [237, 0]
click at [70, 87] on icon "Previous" at bounding box center [69, 88] width 7 height 7
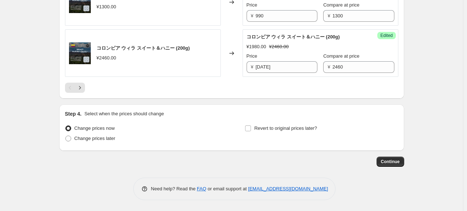
scroll to position [1226, 0]
click at [70, 139] on span at bounding box center [68, 139] width 6 height 6
click at [66, 136] on input "Change prices later" at bounding box center [65, 136] width 0 height 0
radio input "true"
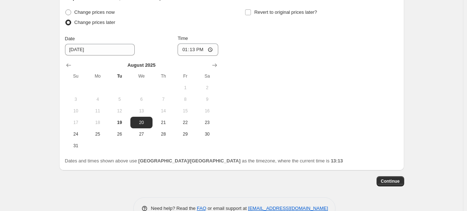
scroll to position [1335, 0]
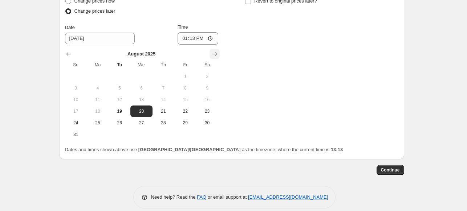
click at [215, 56] on icon "Show next month, September 2025" at bounding box center [214, 54] width 5 height 4
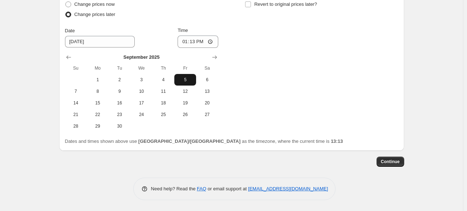
click at [184, 83] on span "5" at bounding box center [185, 80] width 16 height 6
type input "[DATE]"
click at [211, 48] on input "13:13" at bounding box center [197, 42] width 41 height 12
type input "00:00"
click at [267, 84] on div "Change prices now Change prices later Date [DATE] Time 00:00 [DATE] Su Mo Tu We…" at bounding box center [231, 65] width 333 height 133
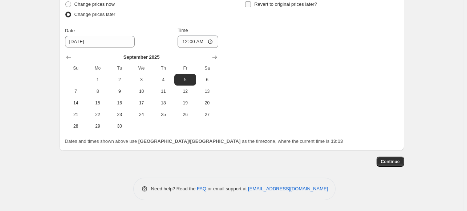
click at [248, 7] on input "Revert to original prices later?" at bounding box center [248, 4] width 6 height 6
checkbox input "true"
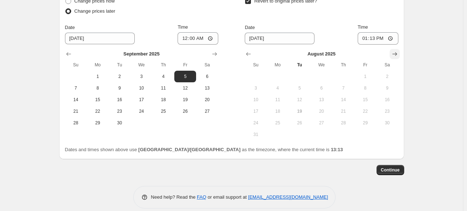
click at [396, 56] on icon "Show next month, September 2025" at bounding box center [394, 54] width 5 height 4
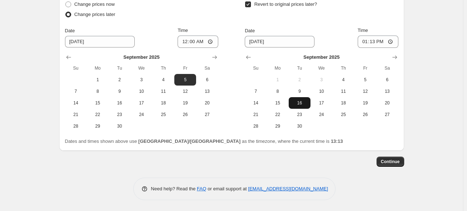
click at [303, 106] on span "16" at bounding box center [299, 103] width 16 height 6
type input "[DATE]"
click at [304, 106] on span "16" at bounding box center [299, 103] width 16 height 6
click at [390, 48] on input "13:13" at bounding box center [377, 42] width 41 height 12
type input "23:59"
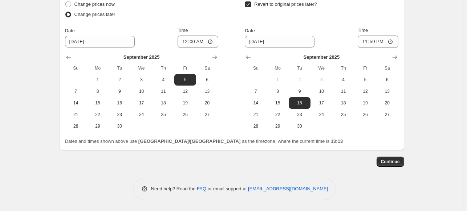
click at [398, 165] on span "Continue" at bounding box center [390, 162] width 19 height 6
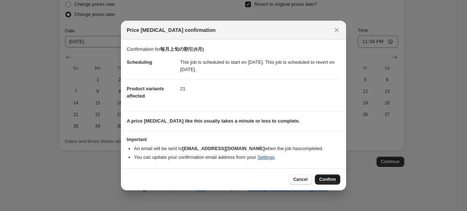
click at [328, 178] on span "Confirm" at bounding box center [327, 180] width 17 height 6
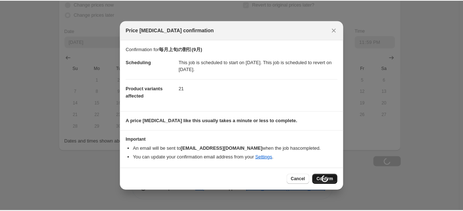
scroll to position [1335, 0]
